Goal: Task Accomplishment & Management: Manage account settings

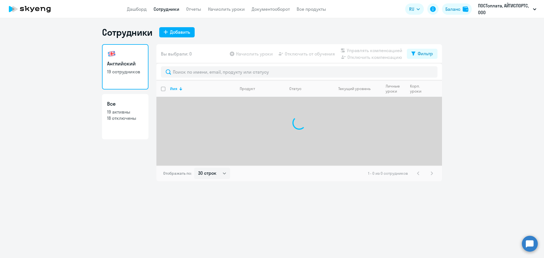
select select "30"
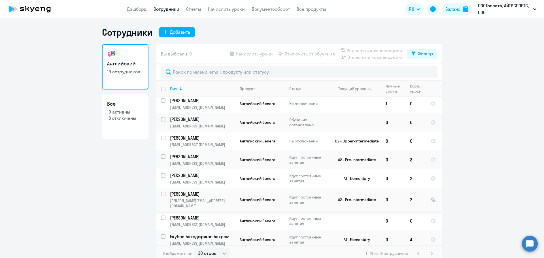
scroll to position [204, 0]
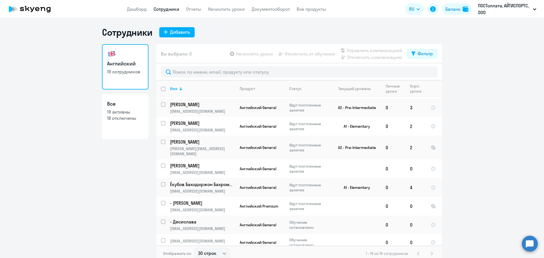
click at [161, 238] on input "select row 4682065" at bounding box center [166, 243] width 11 height 11
checkbox input "true"
click at [305, 55] on span "Отключить от обучения" at bounding box center [310, 53] width 50 height 7
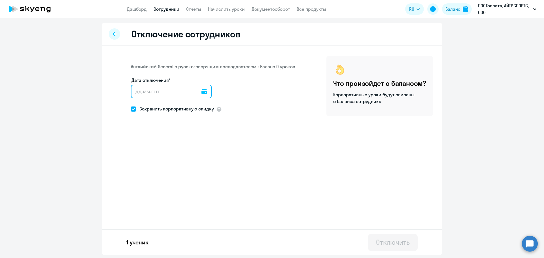
click at [138, 93] on input "Дата отключения*" at bounding box center [171, 92] width 81 height 14
type input "[DATE]"
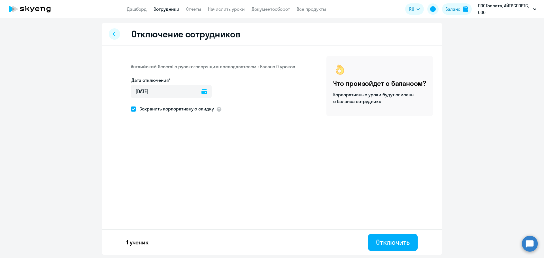
click at [137, 109] on span "Сохранить корпоративную скидку" at bounding box center [175, 108] width 78 height 7
click at [131, 109] on input "Сохранить корпоративную скидку" at bounding box center [131, 109] width 0 height 0
checkbox input "false"
click at [402, 242] on div "Отключить" at bounding box center [393, 242] width 34 height 9
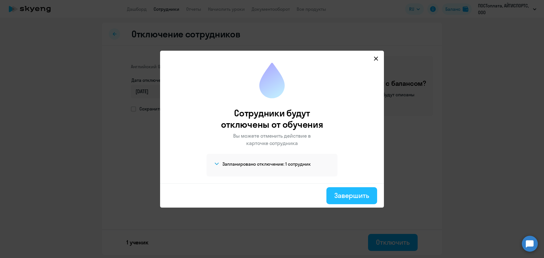
click at [361, 200] on button "Завершить" at bounding box center [351, 195] width 51 height 17
select select "30"
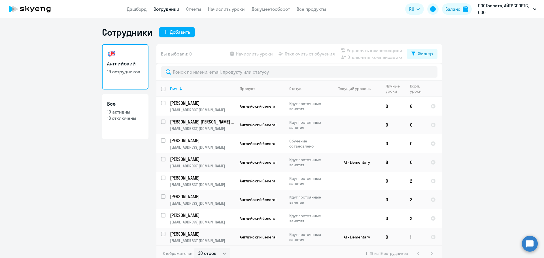
click at [111, 116] on p "18 отключены" at bounding box center [125, 118] width 36 height 6
select select "30"
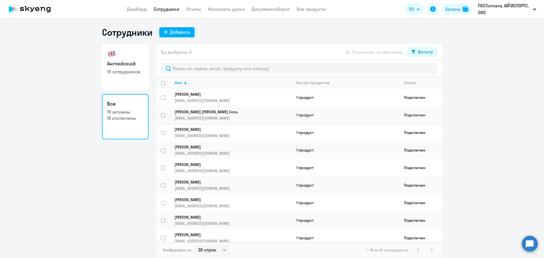
click at [162, 115] on input "select row 42223244" at bounding box center [166, 118] width 11 height 11
checkbox input "true"
click at [137, 80] on link "Английский 19 сотрудников" at bounding box center [125, 66] width 46 height 45
select select "30"
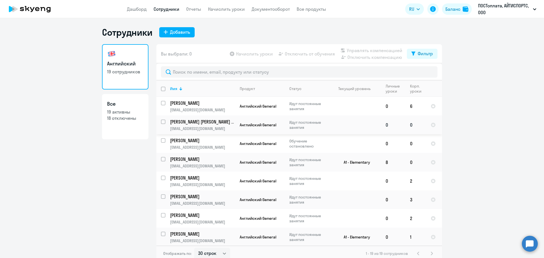
click at [162, 123] on input "select row 42223244" at bounding box center [166, 125] width 11 height 11
checkbox input "true"
click at [255, 53] on span "Начислить уроки" at bounding box center [254, 53] width 37 height 7
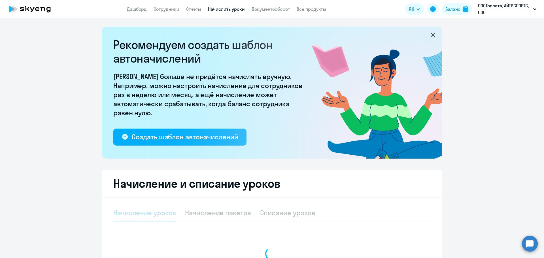
select select "10"
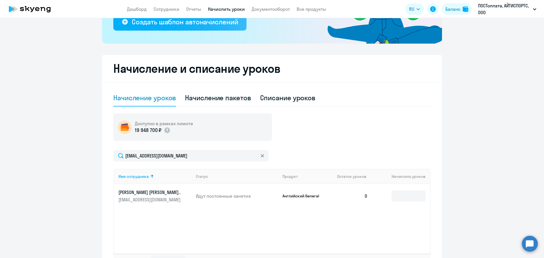
scroll to position [158, 0]
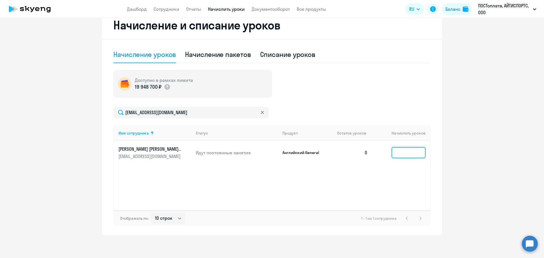
click at [407, 156] on input at bounding box center [409, 152] width 34 height 11
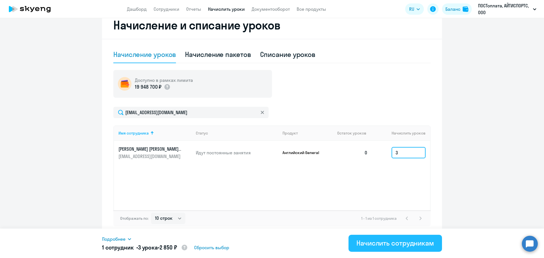
type input "3"
click at [398, 245] on div "Начислить сотрудникам" at bounding box center [395, 243] width 78 height 9
